Goal: Task Accomplishment & Management: Manage account settings

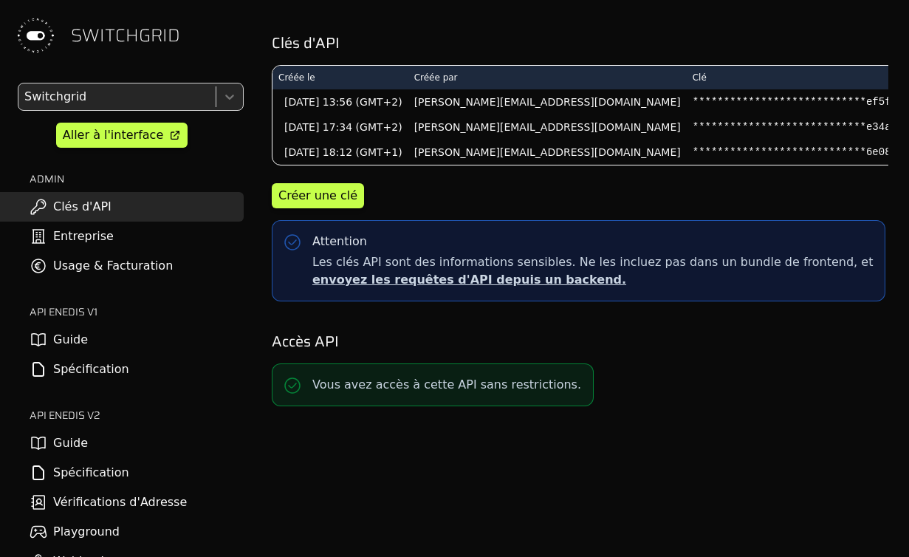
click at [52, 239] on link "Entreprise" at bounding box center [122, 236] width 244 height 30
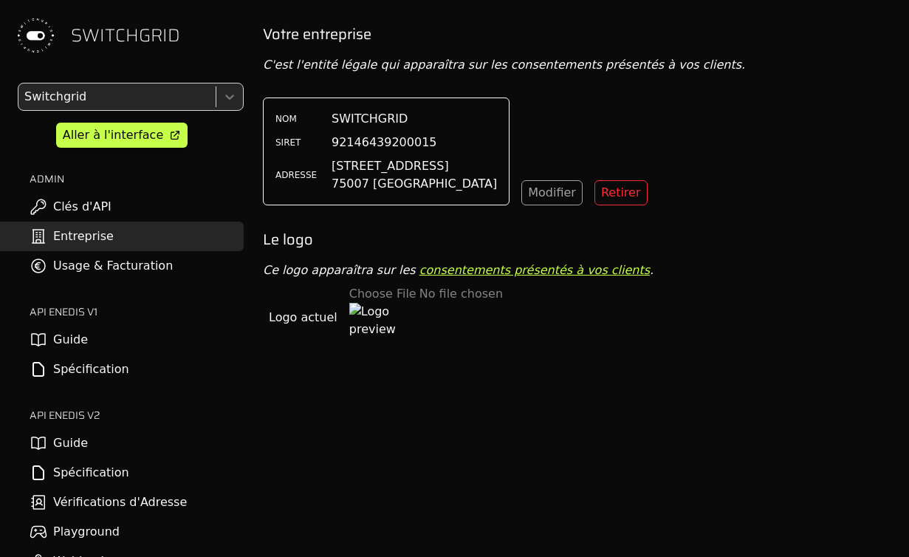
click at [494, 179] on div "NOM SWITCHGRID SIRET 92146439200015 ADRESSE [STREET_ADDRESS] Modifier Retirer" at bounding box center [580, 151] width 634 height 108
click at [521, 184] on button "Modifier" at bounding box center [551, 192] width 61 height 25
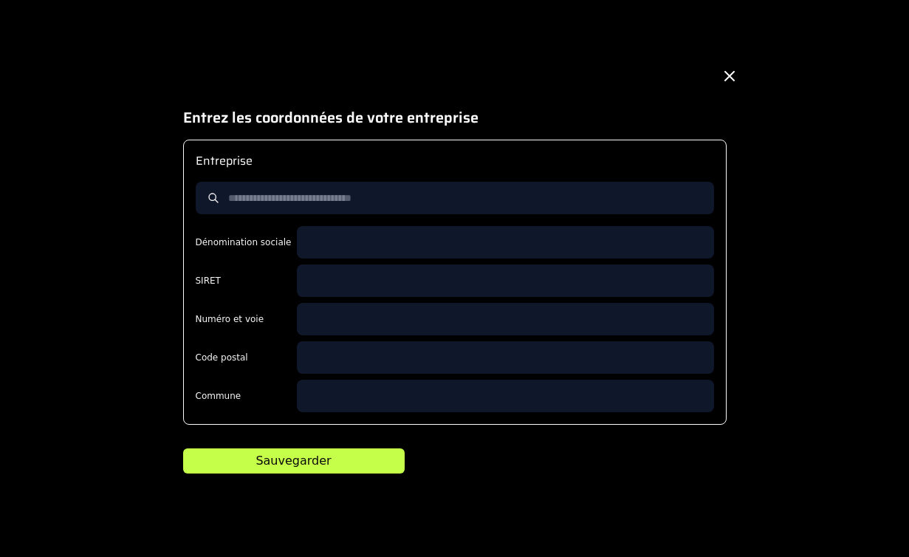
scroll to position [24, 0]
click at [165, 225] on div "Entrez les coordonnées de votre entreprise Entreprise Dénomination sociale SIRE…" at bounding box center [454, 277] width 590 height 445
click at [729, 83] on icon at bounding box center [729, 76] width 18 height 18
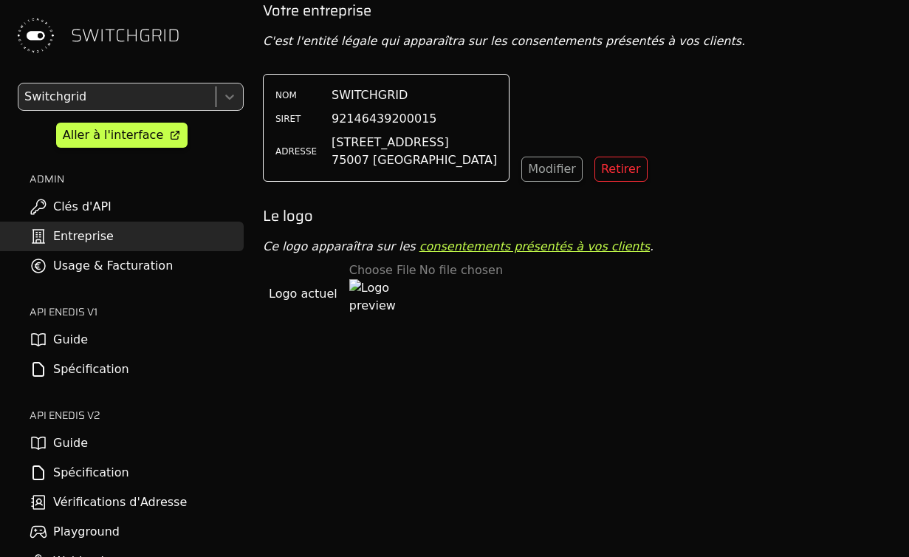
click at [729, 83] on div "NOM SWITCHGRID SIRET 92146439200015 ADRESSE [STREET_ADDRESS] Modifier Retirer" at bounding box center [580, 128] width 634 height 108
click at [564, 121] on div "NOM SWITCHGRID SIRET 92146439200015 ADRESSE [STREET_ADDRESS] Modifier Retirer" at bounding box center [580, 128] width 634 height 108
click at [601, 41] on p "C'est l'entité légale qui apparaîtra sur les consentements présentés à vos clie…" at bounding box center [580, 41] width 634 height 18
click at [366, 97] on span "SWITCHGRID" at bounding box center [369, 95] width 76 height 18
click at [297, 8] on h2 "Votre entreprise" at bounding box center [580, 10] width 634 height 21
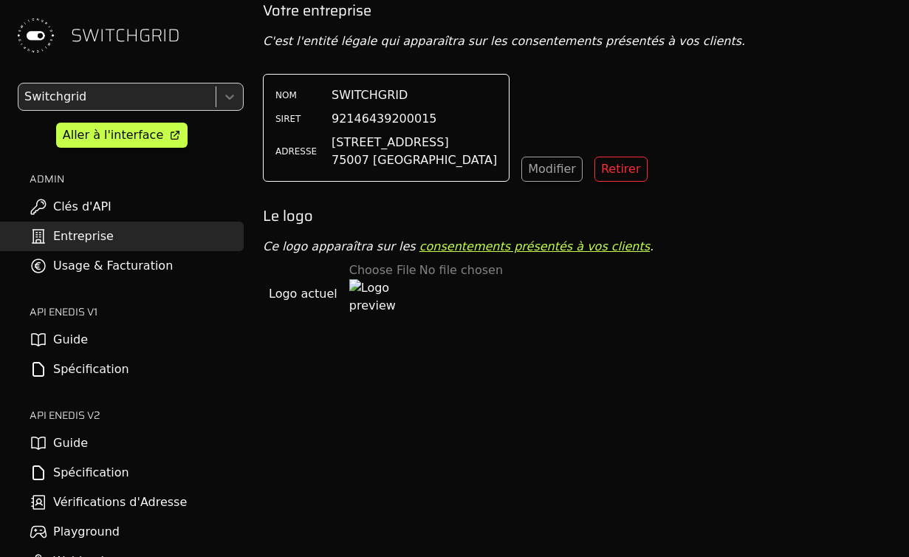
click at [269, 41] on p "C'est l'entité légale qui apparaîtra sur les consentements présentés à vos clie…" at bounding box center [580, 41] width 634 height 18
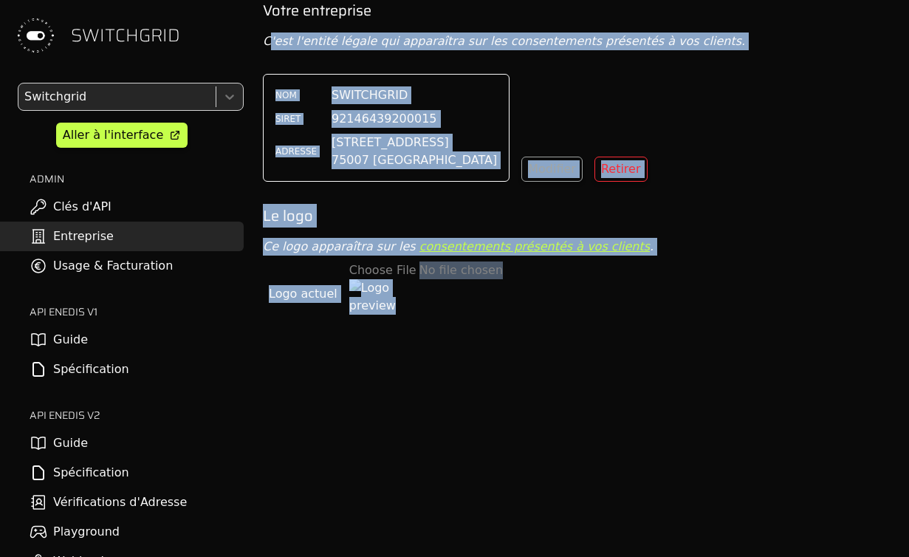
drag, startPoint x: 269, startPoint y: 41, endPoint x: 333, endPoint y: 41, distance: 63.5
click at [333, 41] on body "SWITCHGRID Switchgrid Aller à l'interface ADMIN Clés d'API Entreprise Usage & F…" at bounding box center [454, 254] width 909 height 557
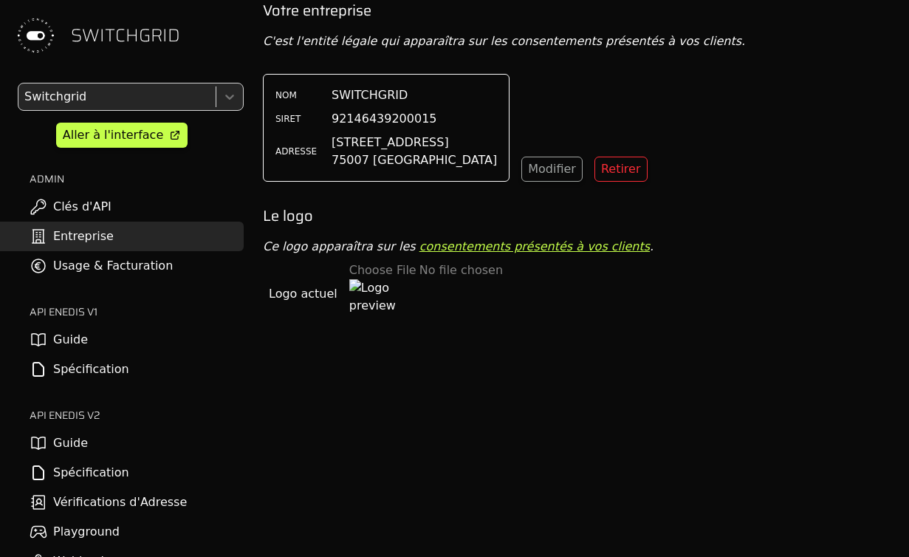
click at [297, 291] on span "Logo actuel" at bounding box center [303, 294] width 69 height 18
drag, startPoint x: 390, startPoint y: 320, endPoint x: 297, endPoint y: 315, distance: 93.1
click at [297, 533] on div at bounding box center [454, 533] width 909 height 0
